Goal: Find specific page/section: Find specific page/section

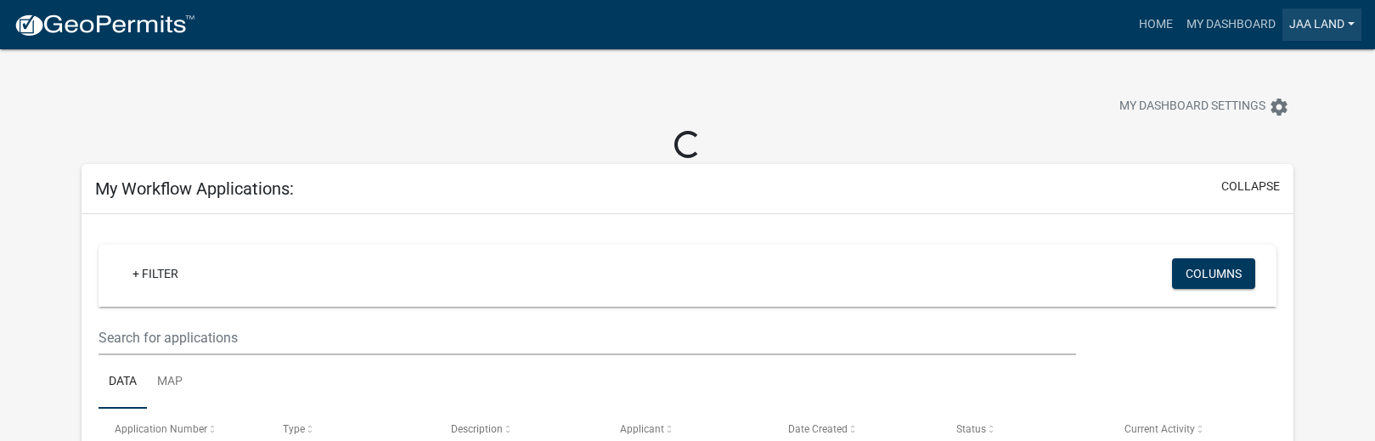
click at [1341, 24] on link "JAA Land" at bounding box center [1322, 24] width 79 height 32
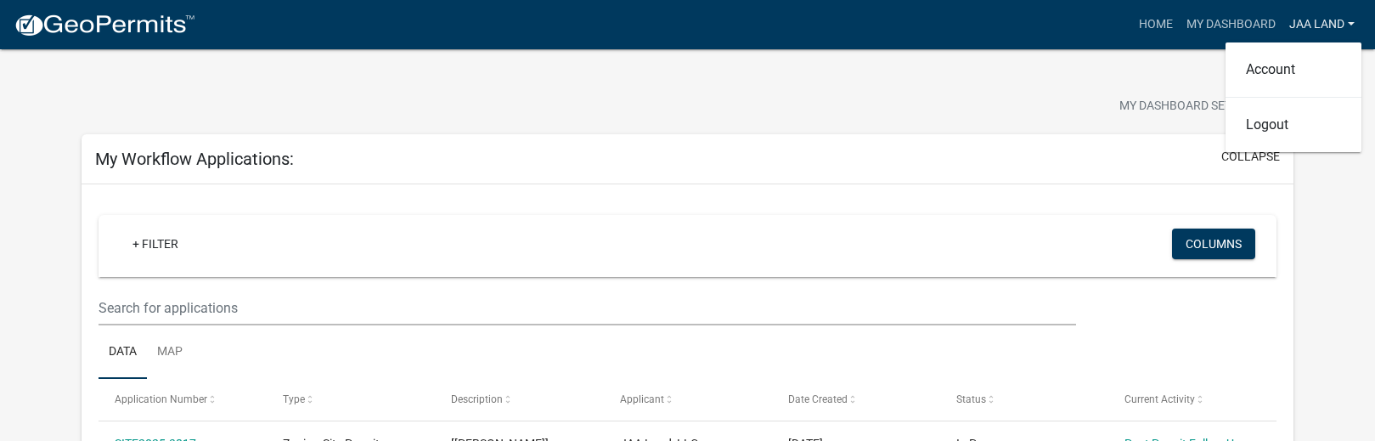
click at [1341, 24] on link "JAA Land" at bounding box center [1322, 24] width 79 height 32
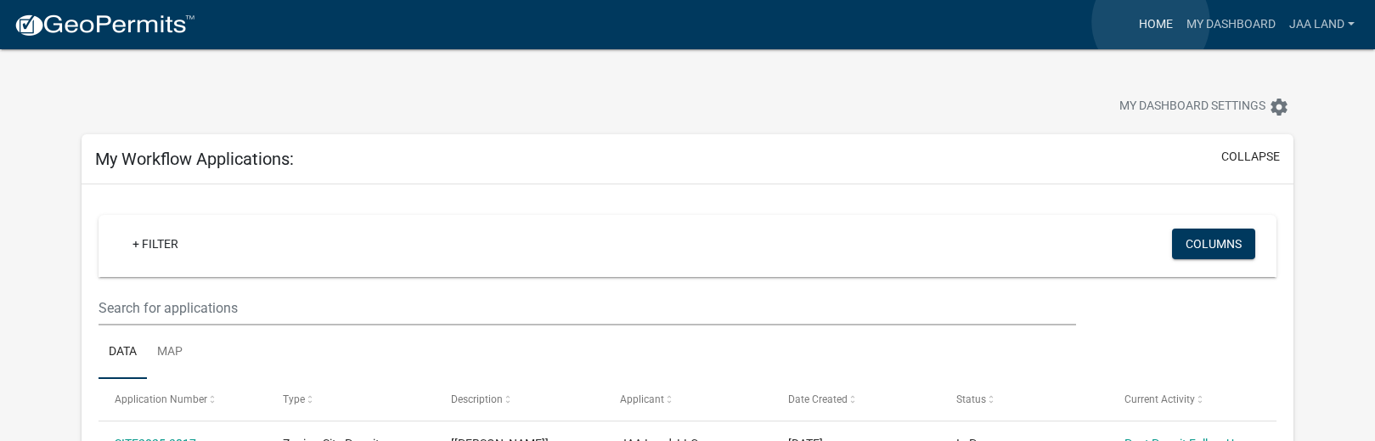
click at [1151, 22] on link "Home" at bounding box center [1156, 24] width 48 height 32
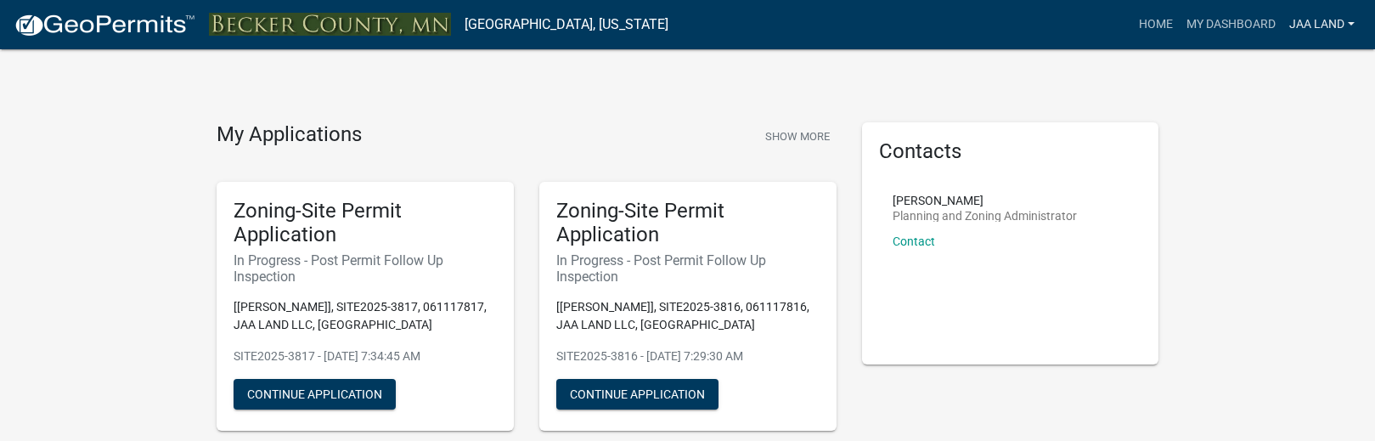
click at [1299, 20] on link "JAA Land" at bounding box center [1322, 24] width 79 height 32
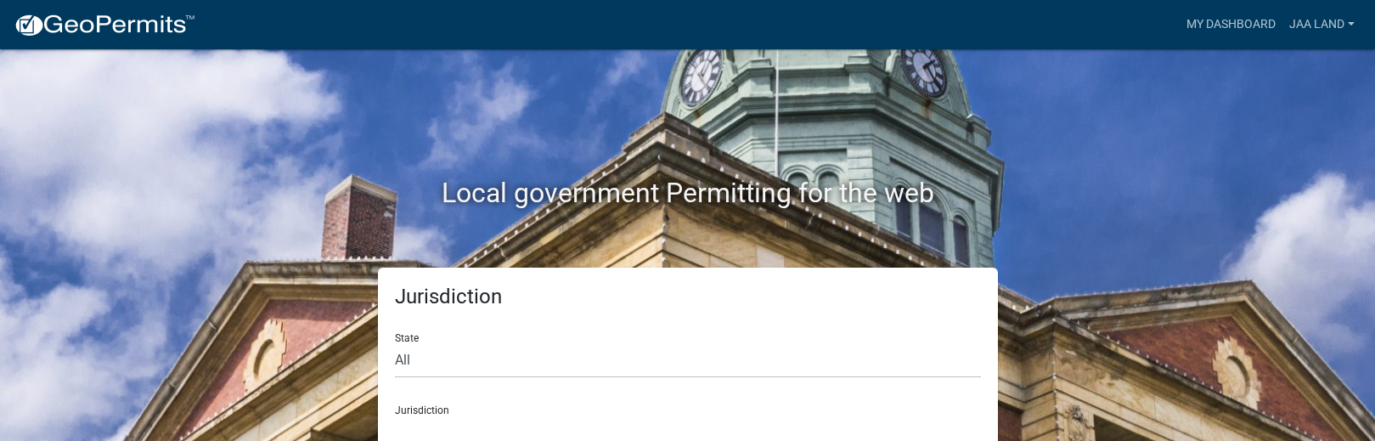
click at [460, 410] on div "Jurisdiction Custer County, Colorado Carroll County, Georgia Cook County, Georg…" at bounding box center [688, 421] width 586 height 59
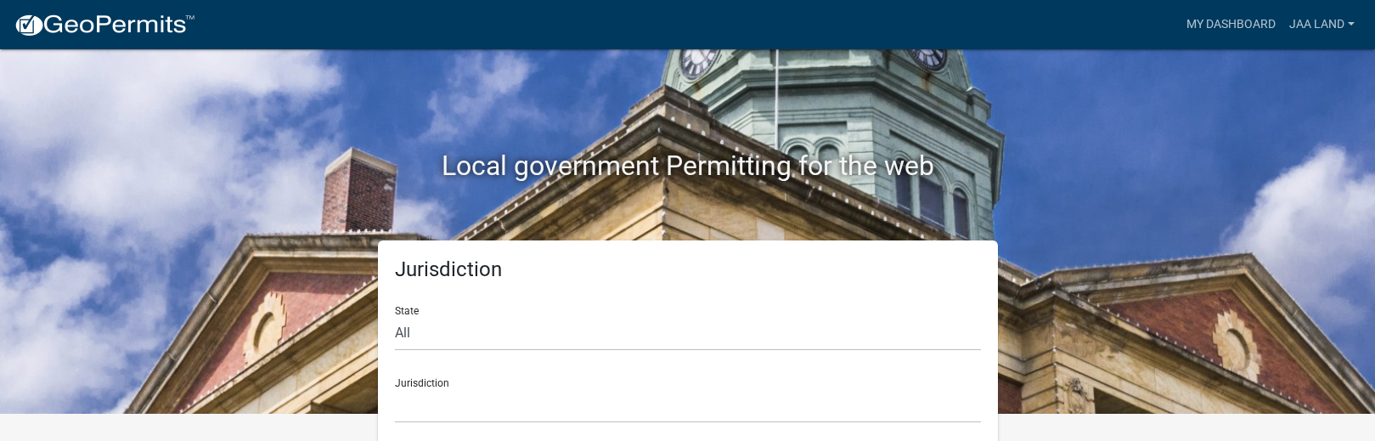
scroll to position [42, 0]
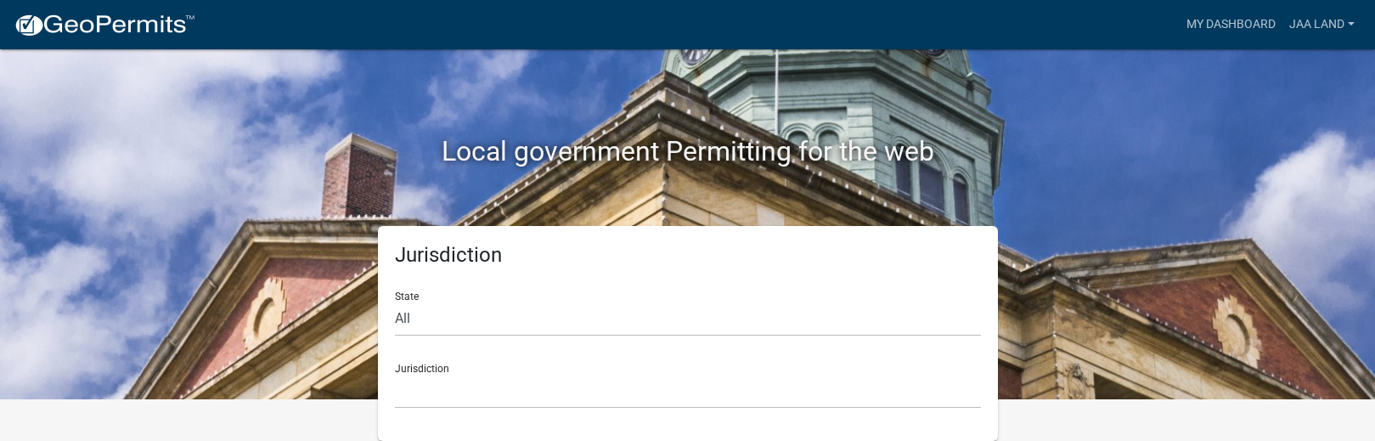
click at [434, 364] on div "Jurisdiction Custer County, Colorado Carroll County, Georgia Cook County, Georg…" at bounding box center [688, 379] width 586 height 59
click at [418, 321] on select "All Colorado Georgia Indiana Iowa Kansas Minnesota Ohio South Carolina Wisconsin" at bounding box center [688, 319] width 586 height 35
select select "Minnesota"
click at [395, 302] on select "All Colorado Georgia Indiana Iowa Kansas Minnesota Ohio South Carolina Wisconsin" at bounding box center [688, 319] width 586 height 35
click at [491, 388] on select "Becker County, Minnesota Benton County, Minnesota Carlton County, Minnesota Cit…" at bounding box center [688, 391] width 586 height 35
